Goal: Check status: Check status

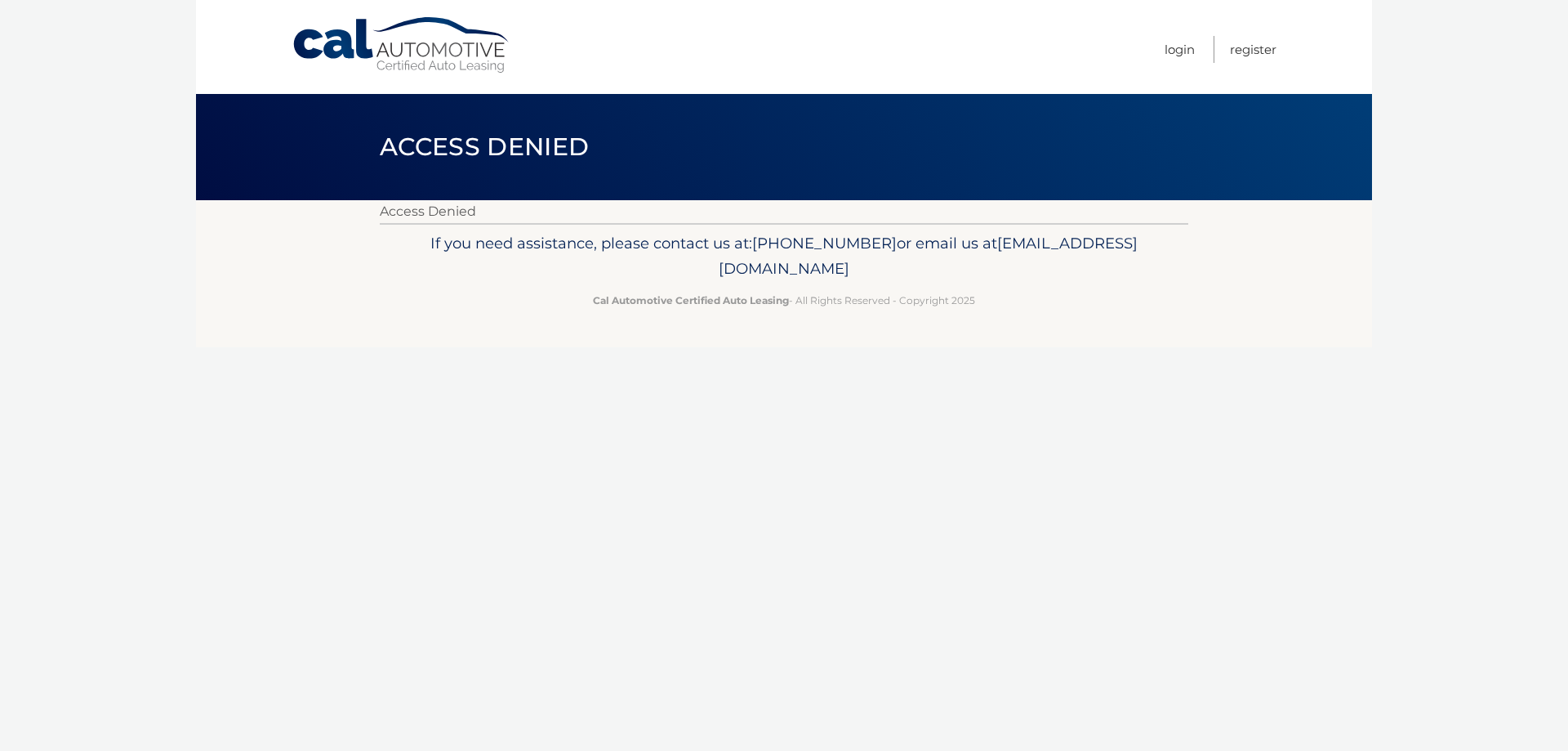
click at [320, 52] on link "Cal Automotive" at bounding box center [401, 45] width 220 height 58
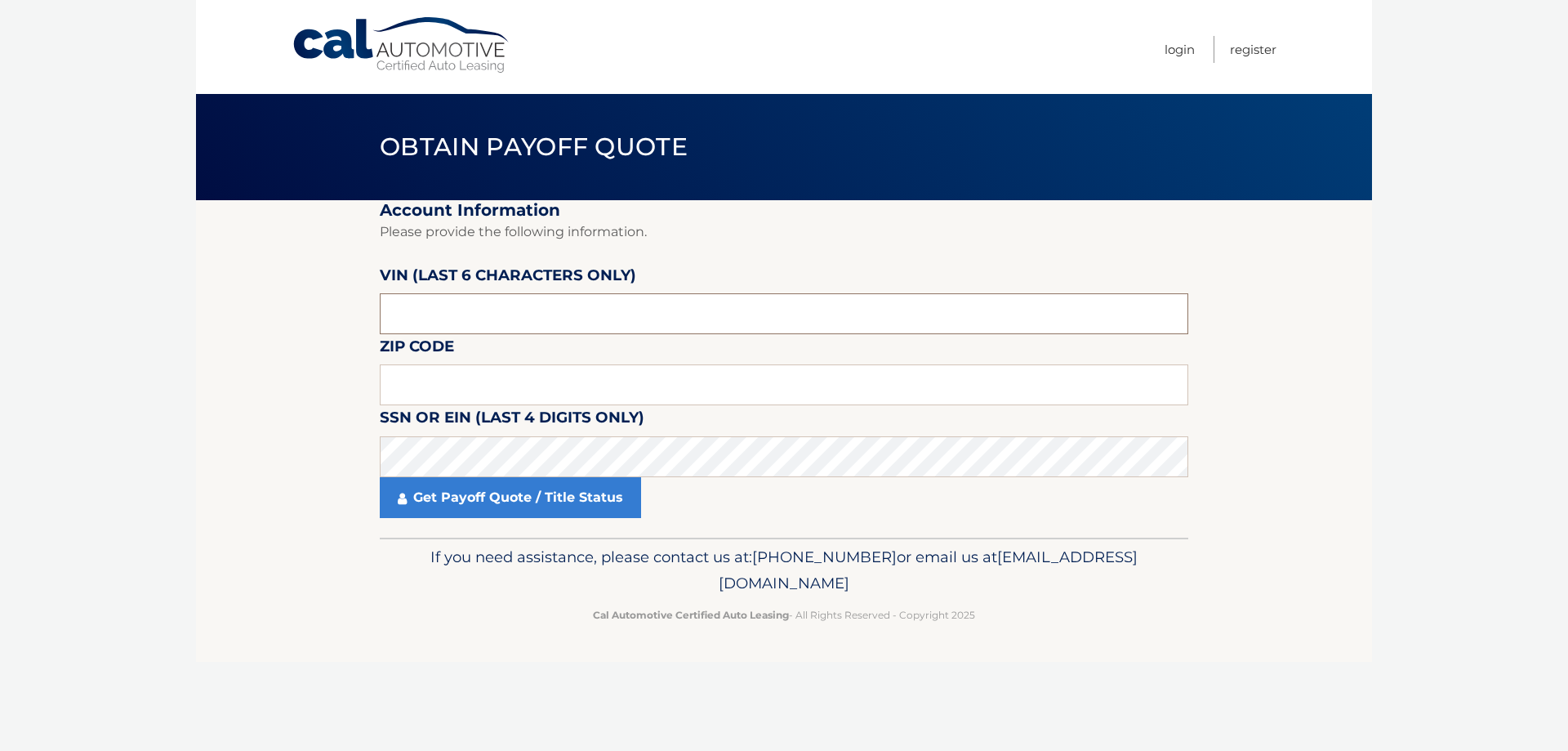
click at [539, 305] on input "text" at bounding box center [784, 313] width 809 height 41
type input "928194"
type input "19465"
click button "For Originating Dealer" at bounding box center [0, 0] width 0 height 0
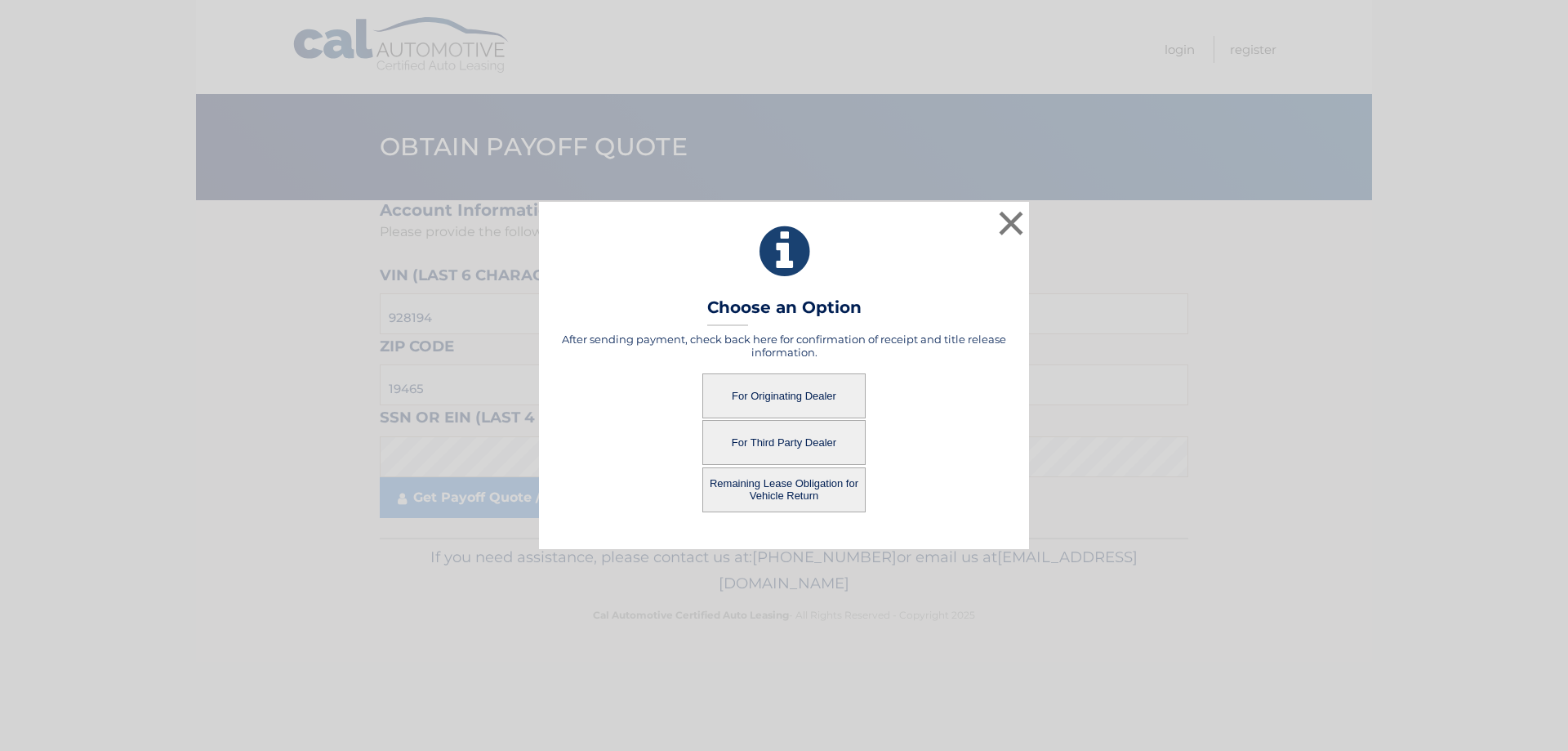
click at [803, 404] on button "For Originating Dealer" at bounding box center [784, 395] width 164 height 45
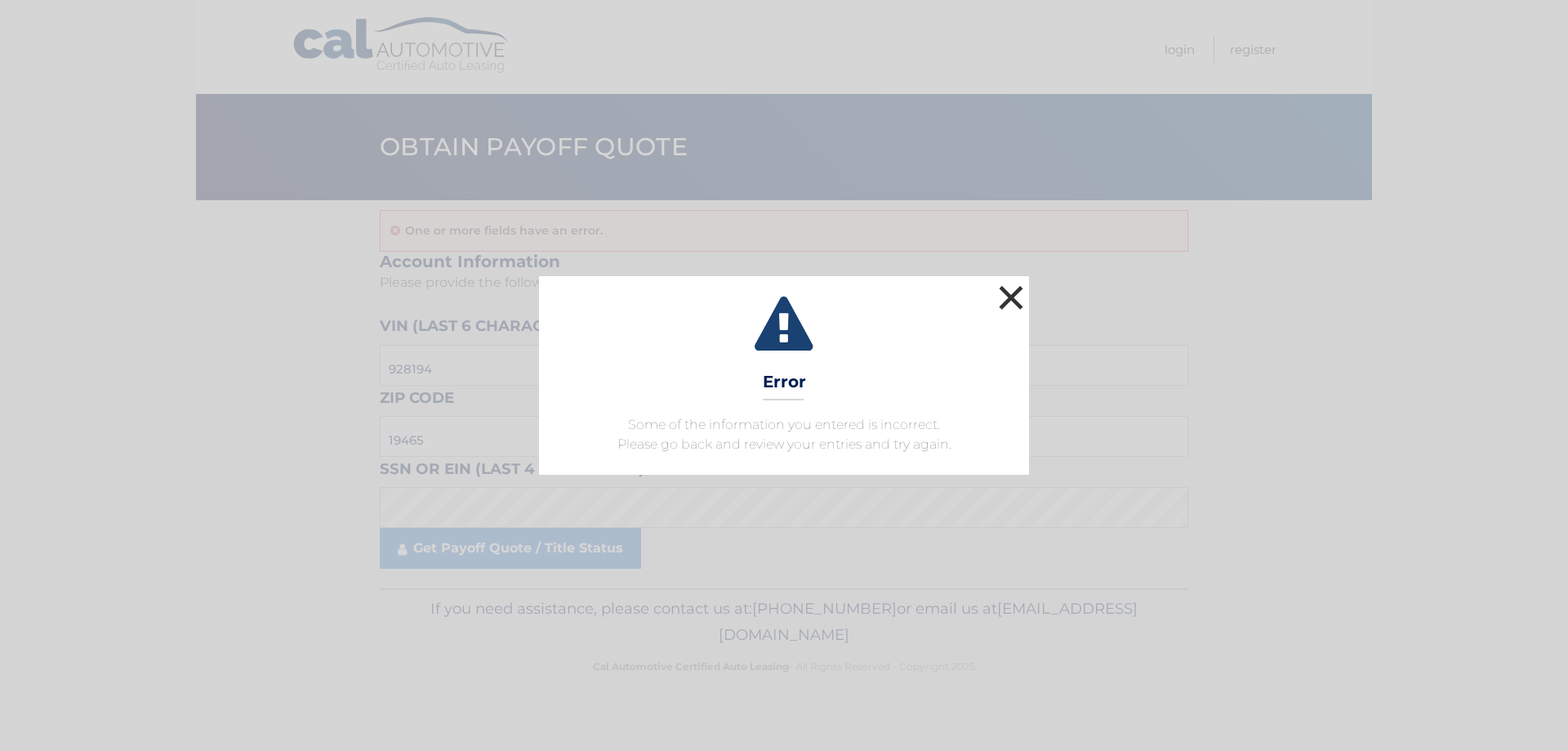
click at [1012, 299] on button "×" at bounding box center [1010, 297] width 33 height 33
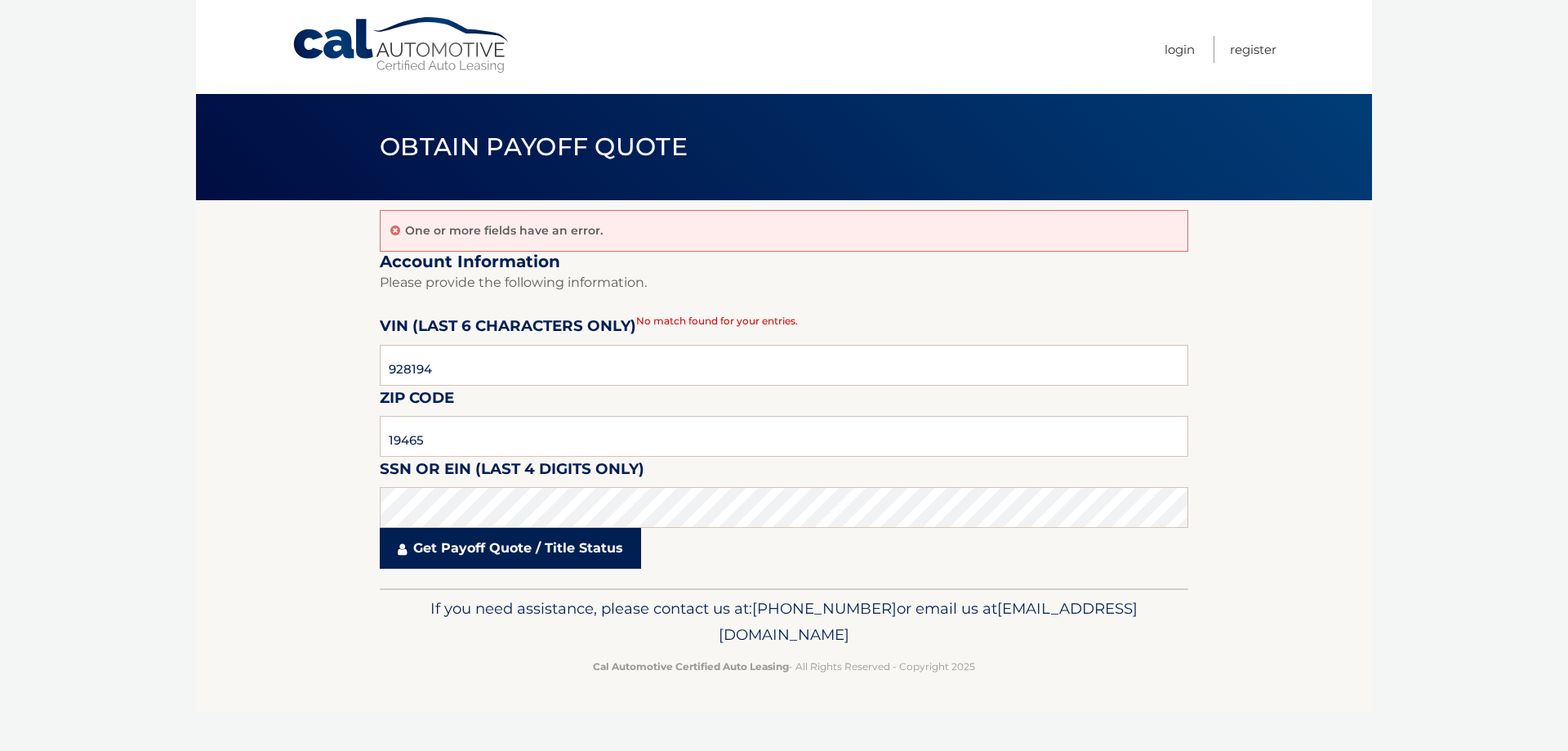
click at [437, 544] on link "Get Payoff Quote / Title Status" at bounding box center [511, 548] width 261 height 41
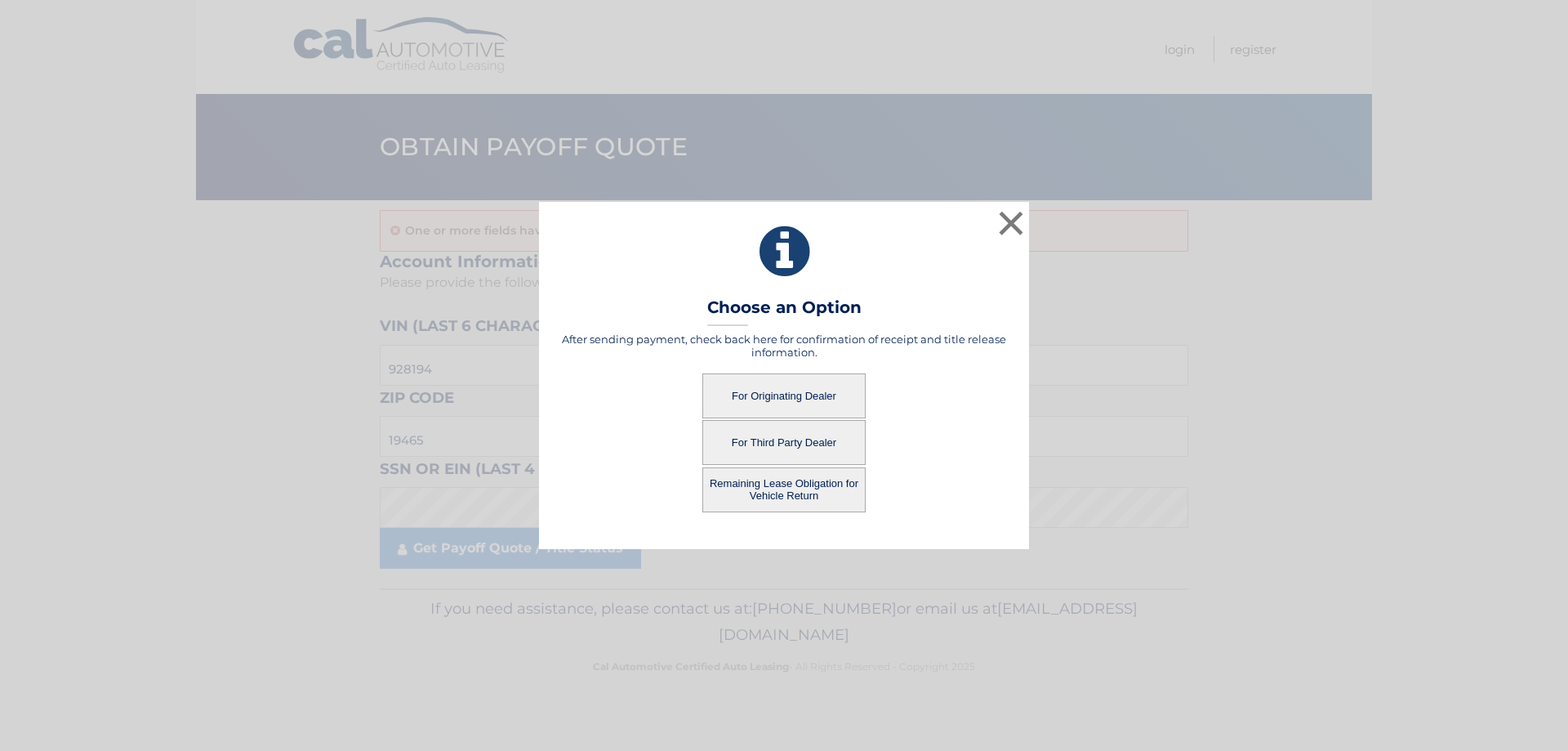
click at [754, 389] on button "For Originating Dealer" at bounding box center [784, 395] width 164 height 45
click at [789, 394] on button "For Originating Dealer" at bounding box center [784, 395] width 164 height 45
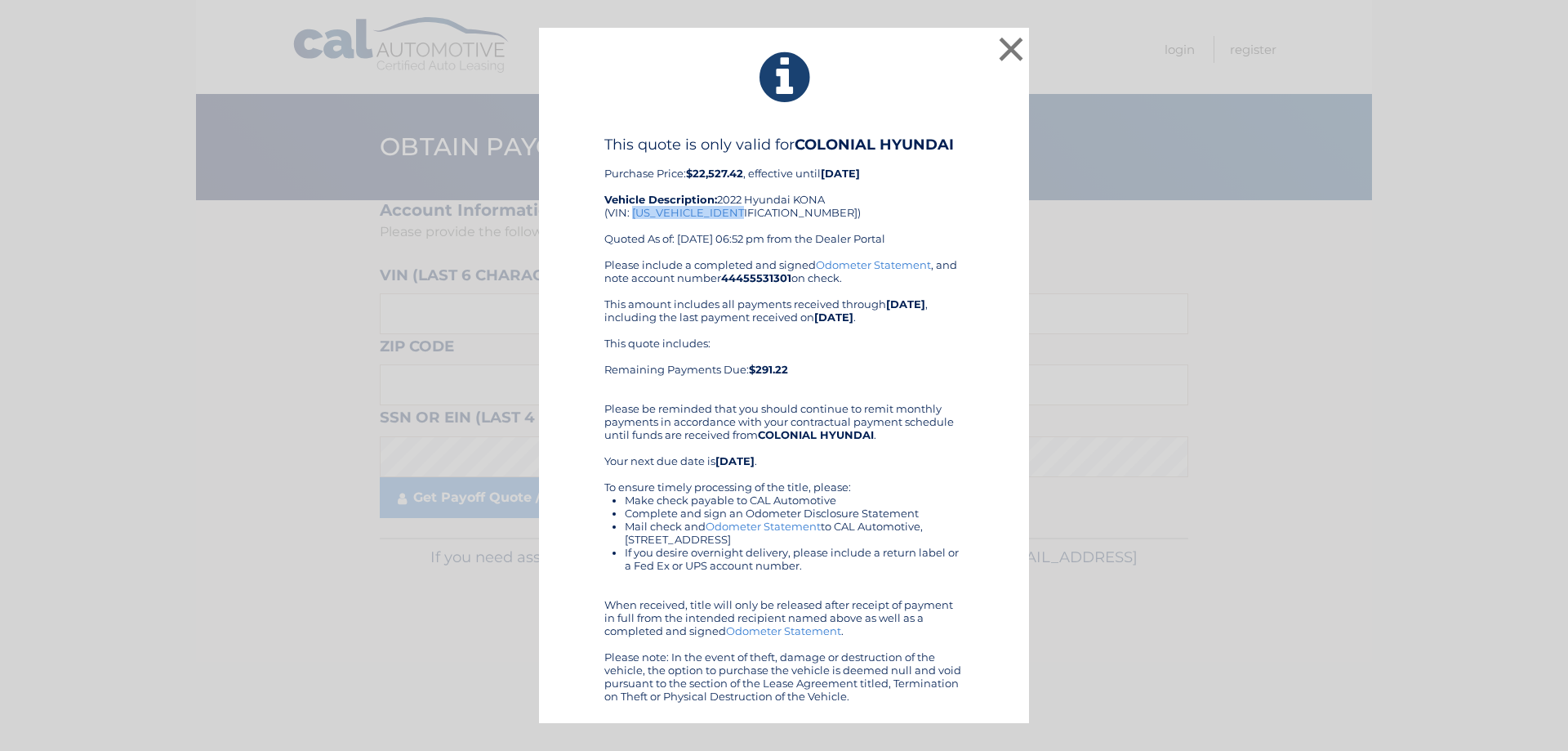
drag, startPoint x: 633, startPoint y: 213, endPoint x: 743, endPoint y: 214, distance: 110.0
click at [749, 214] on div "This quote is only valid for COLONIAL HYUNDAI Purchase Price: $22,527.42 , effe…" at bounding box center [784, 196] width 359 height 123
copy div "KM8K5CA39NU928194"
click at [690, 234] on div "This quote is only valid for COLONIAL HYUNDAI Purchase Price: $22,527.42 , effe…" at bounding box center [784, 196] width 359 height 123
click at [751, 372] on b "$291.22" at bounding box center [768, 369] width 39 height 13
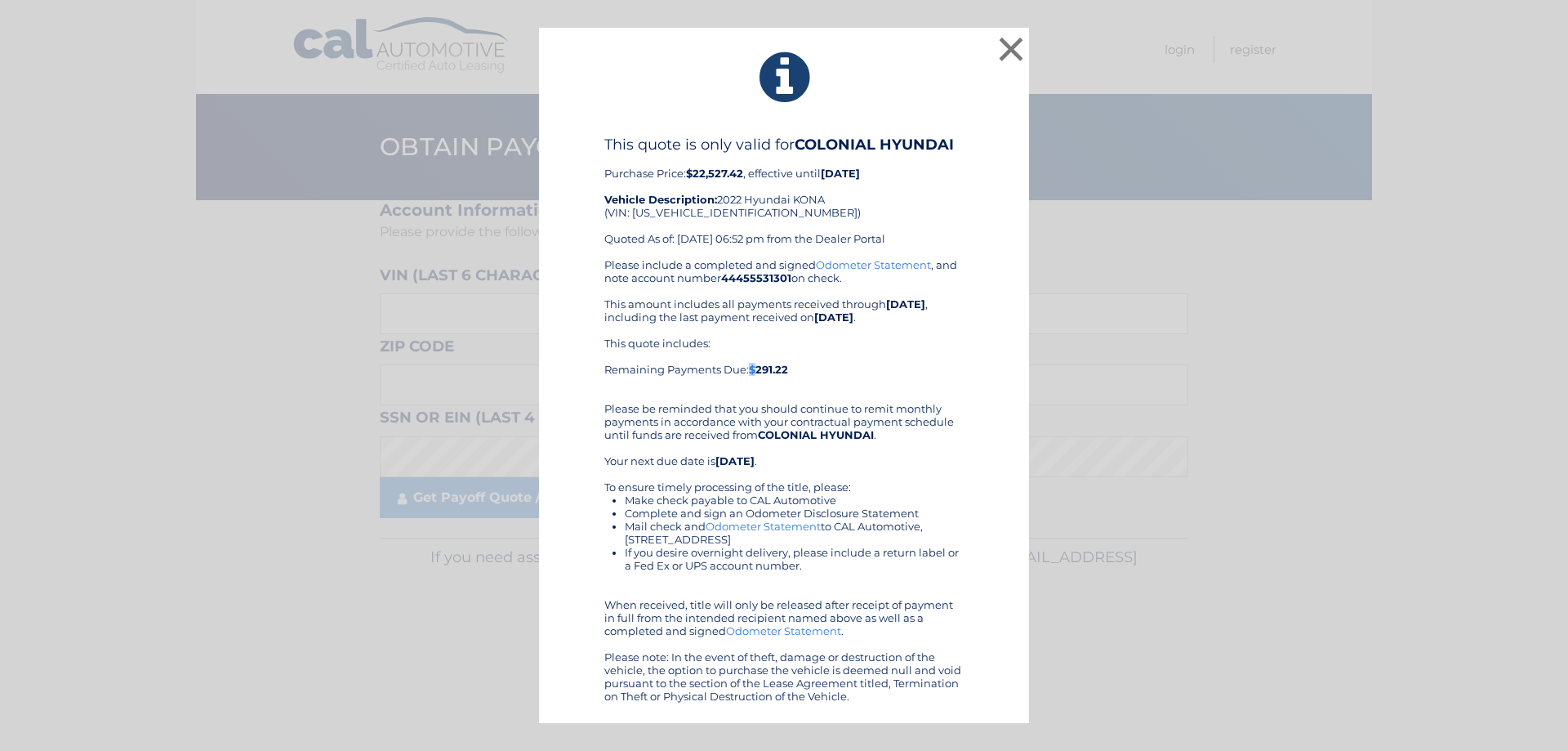
click at [751, 372] on b "$291.22" at bounding box center [768, 369] width 39 height 13
click at [670, 358] on div "This quote includes: Remaining Payments Due: $291.22" at bounding box center [784, 362] width 359 height 52
click at [1011, 48] on button "×" at bounding box center [1010, 49] width 33 height 33
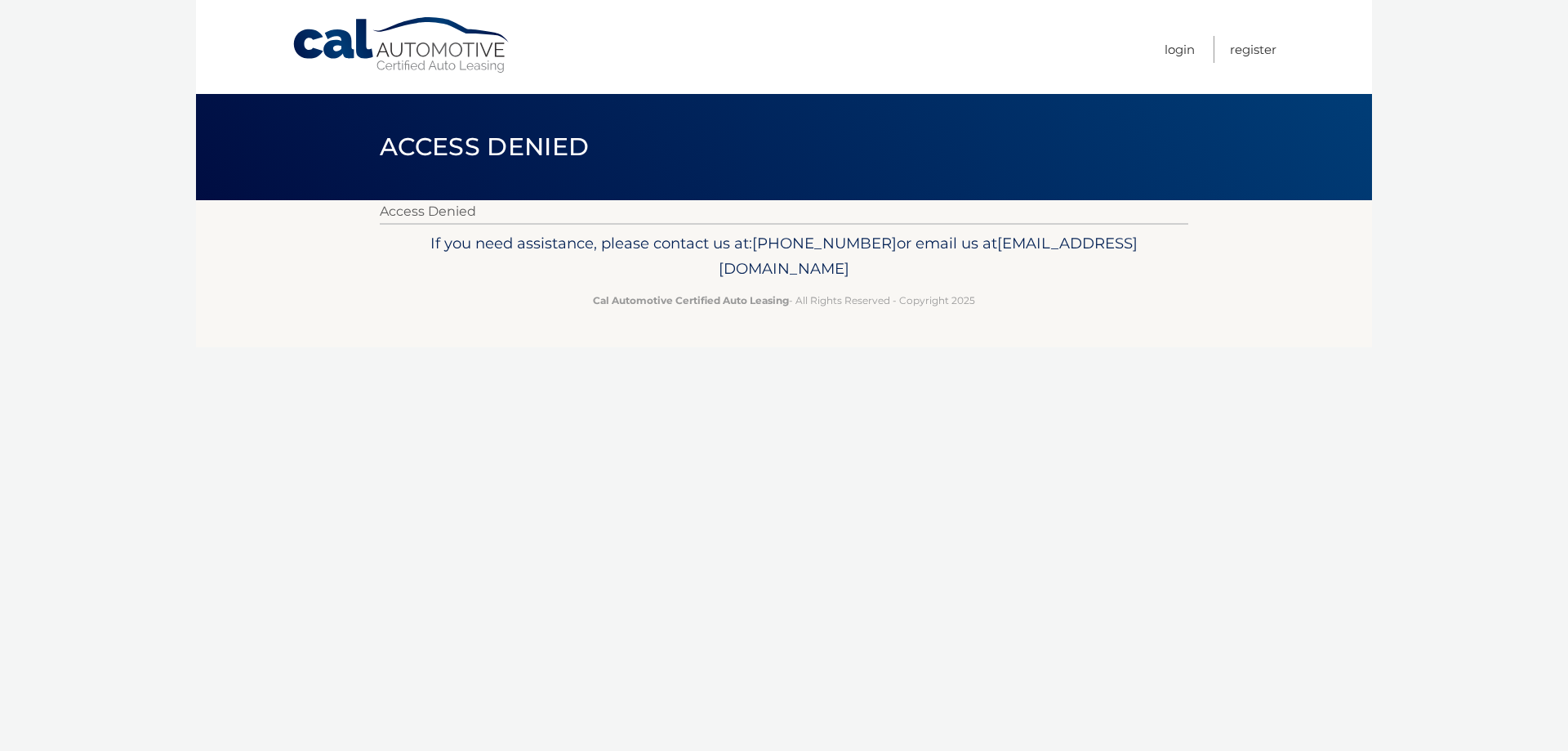
click at [462, 41] on link "Cal Automotive" at bounding box center [401, 45] width 220 height 58
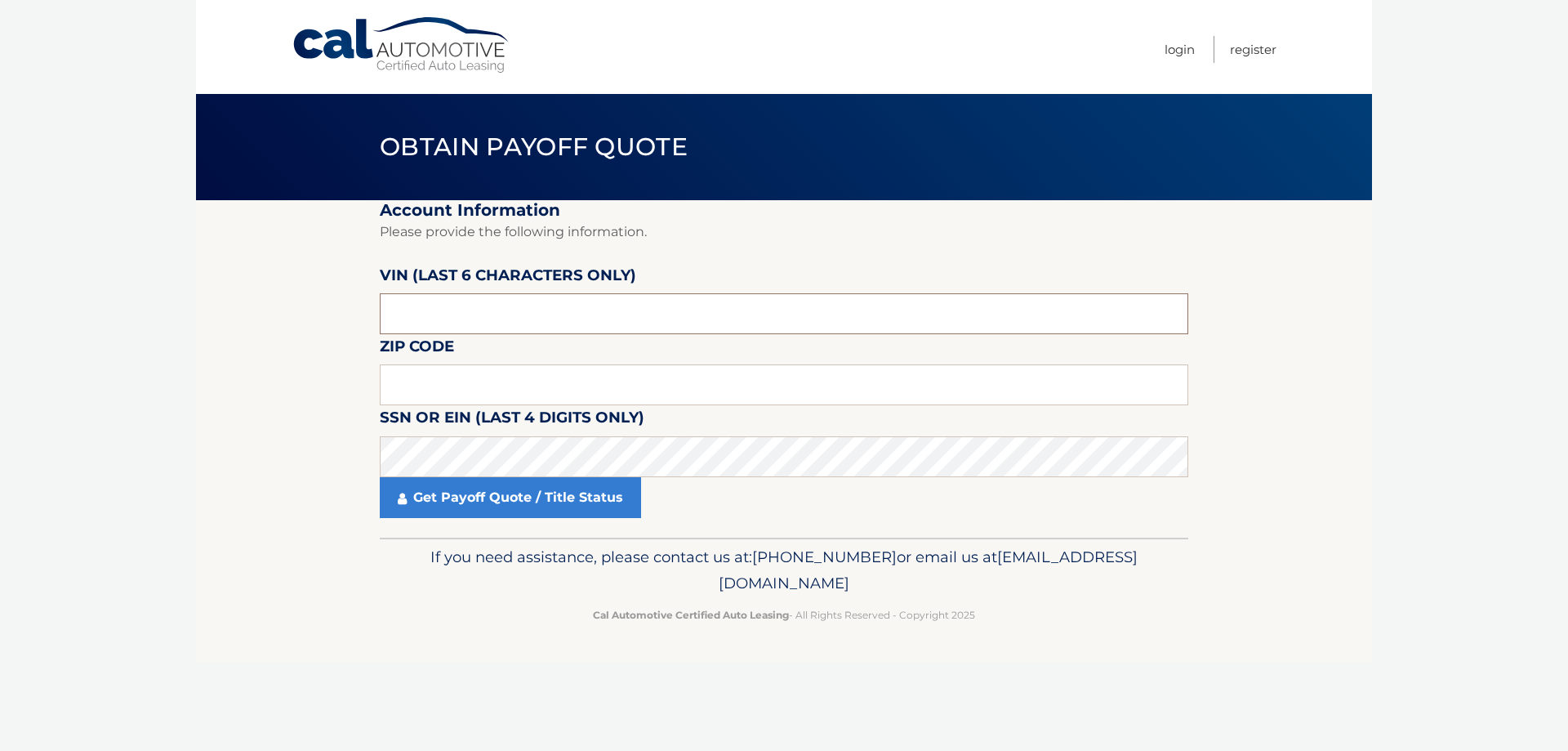
click at [413, 331] on input "text" at bounding box center [784, 313] width 809 height 41
click at [484, 317] on input "text" at bounding box center [784, 313] width 809 height 41
type input "928194"
type input "19465"
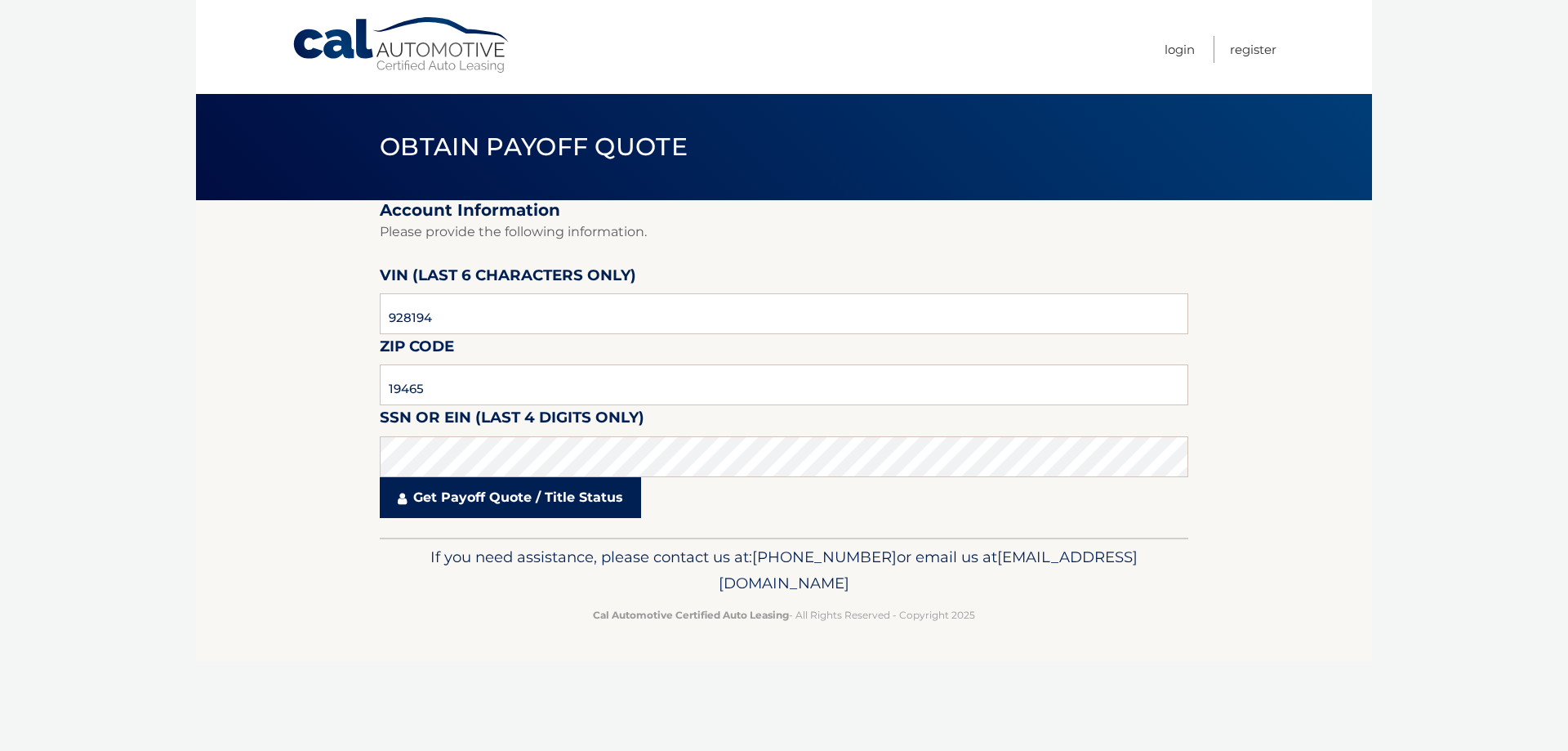
click at [445, 499] on link "Get Payoff Quote / Title Status" at bounding box center [511, 497] width 261 height 41
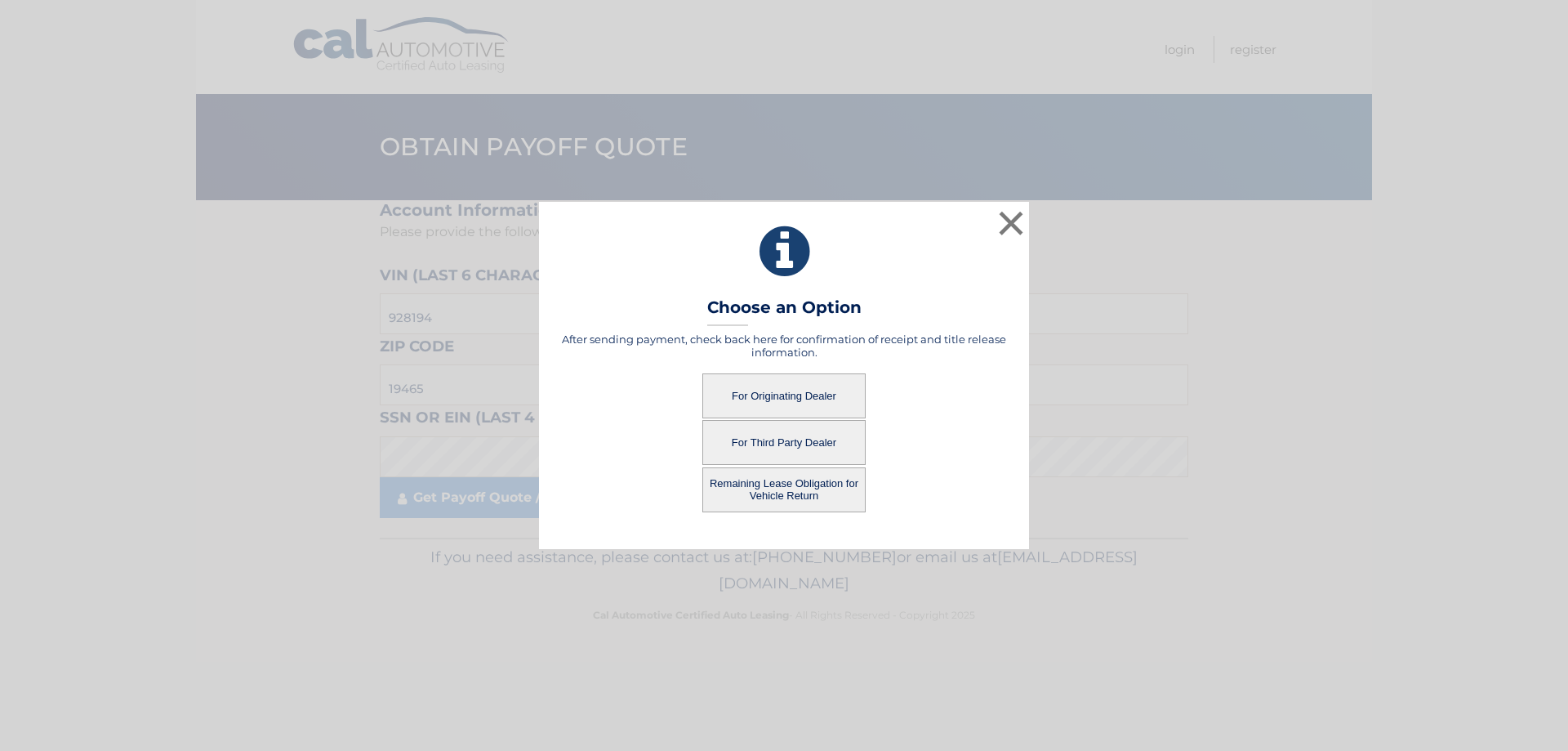
click at [802, 483] on button "Remaining Lease Obligation for Vehicle Return" at bounding box center [784, 489] width 164 height 45
click at [778, 495] on button "Remaining Lease Obligation for Vehicle Return" at bounding box center [784, 489] width 164 height 45
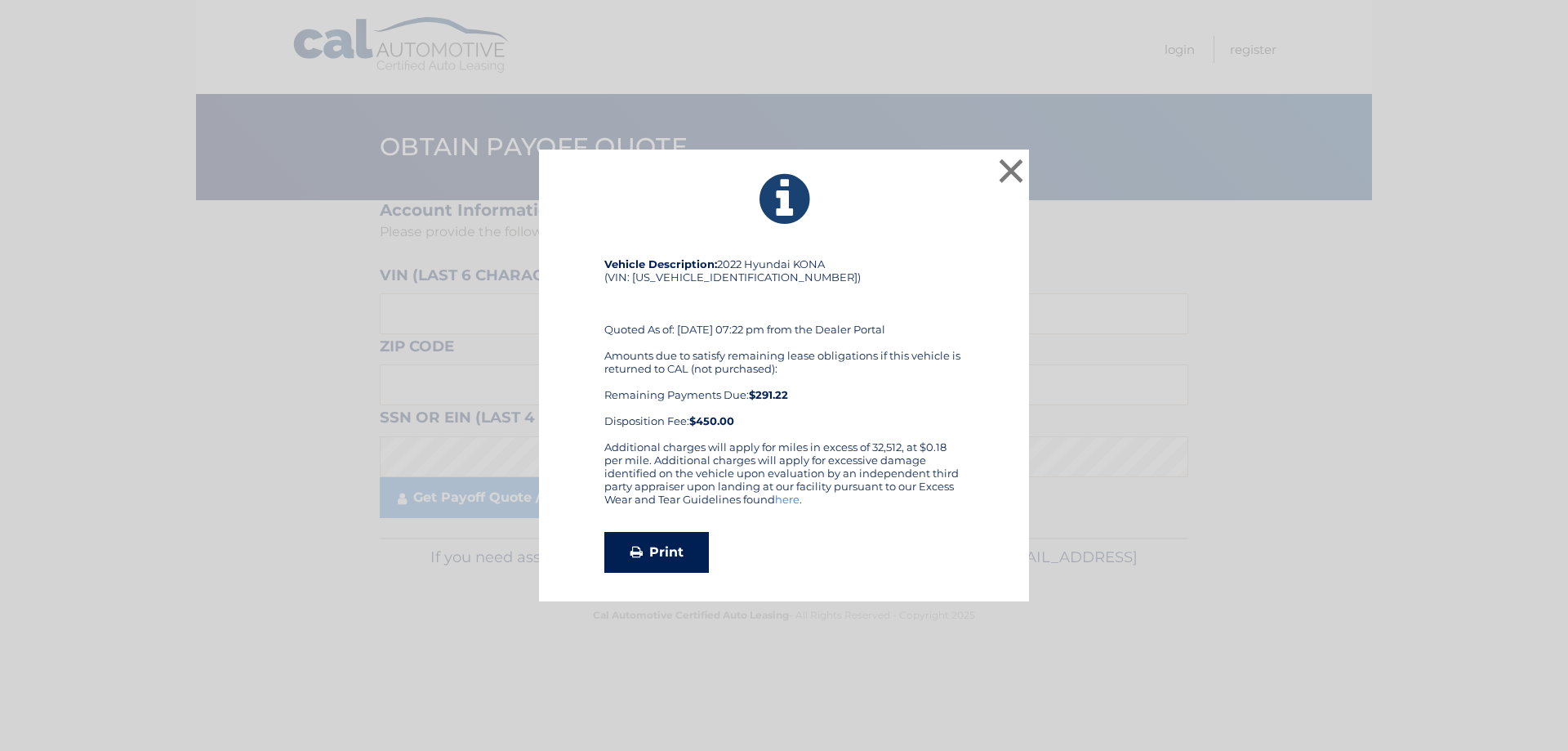
click at [652, 543] on link "Print" at bounding box center [656, 552] width 105 height 41
click at [1006, 160] on button "×" at bounding box center [1010, 171] width 33 height 33
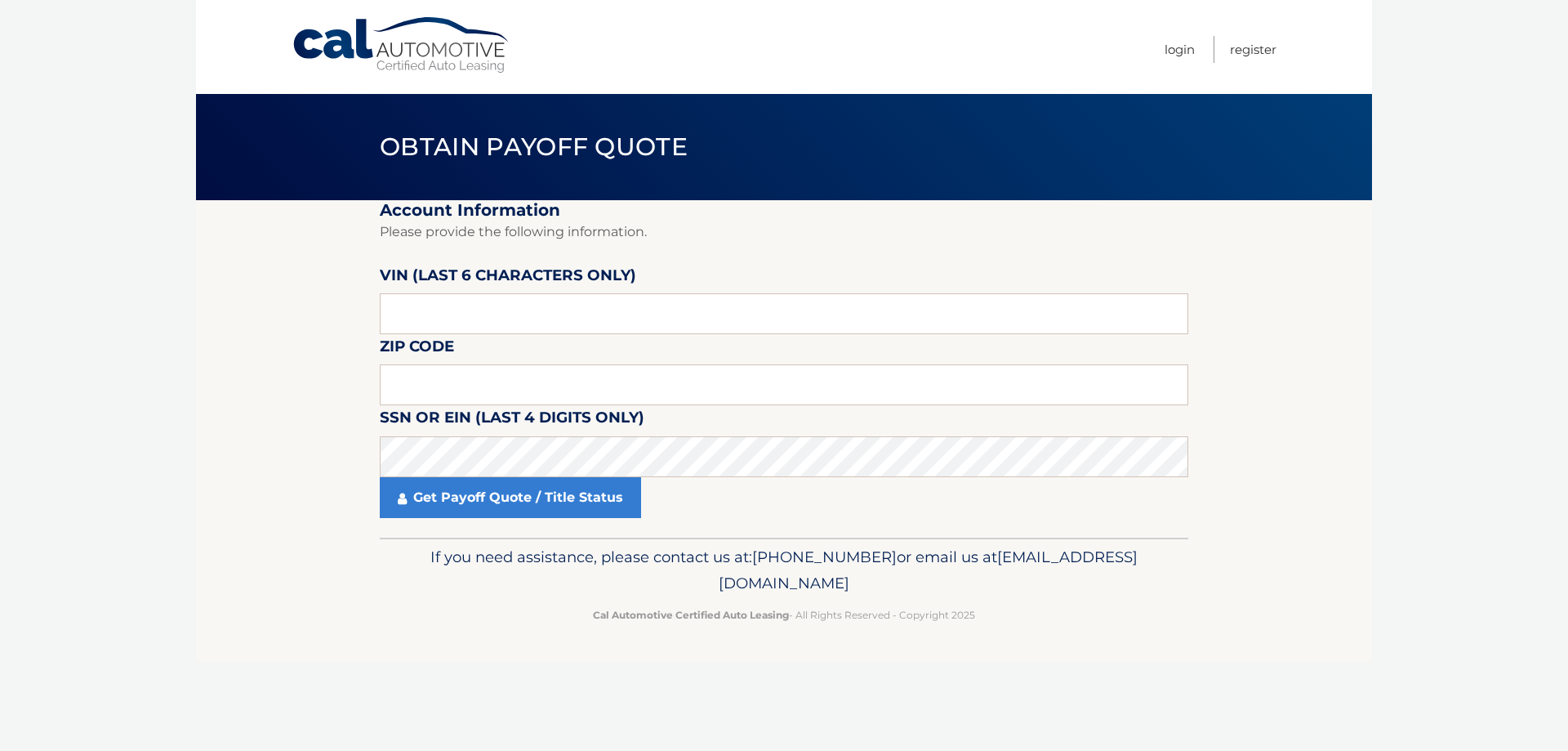
click at [160, 372] on body "Cal Automotive Menu Login Register Obtain Payoff Quote" at bounding box center [784, 375] width 1568 height 751
